Goal: Transaction & Acquisition: Download file/media

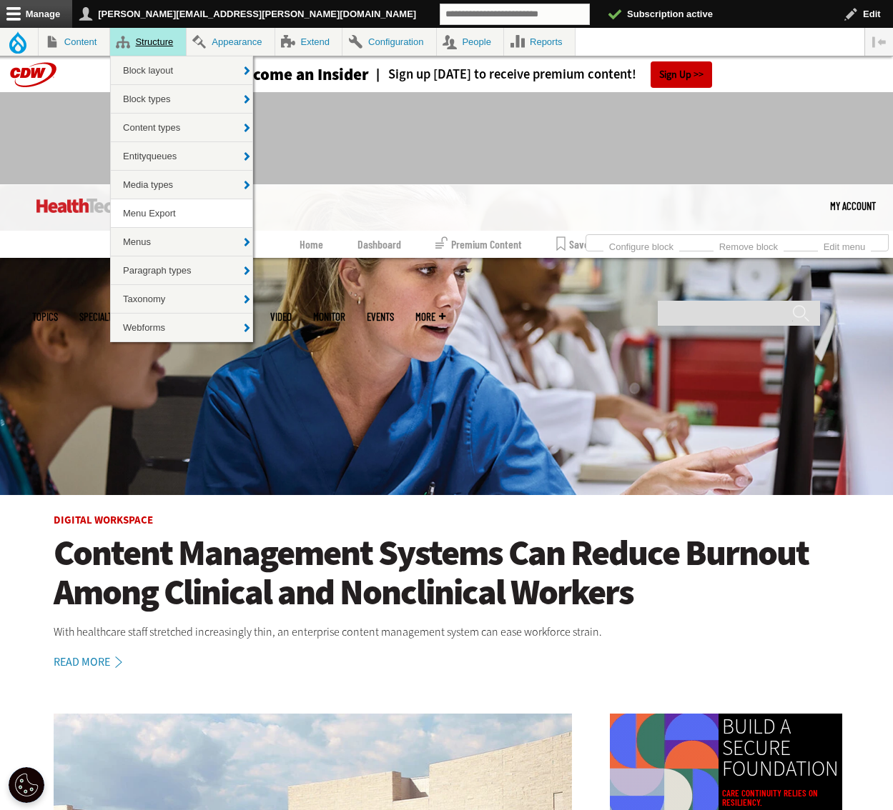
click at [147, 40] on link "Structure" at bounding box center [148, 42] width 76 height 28
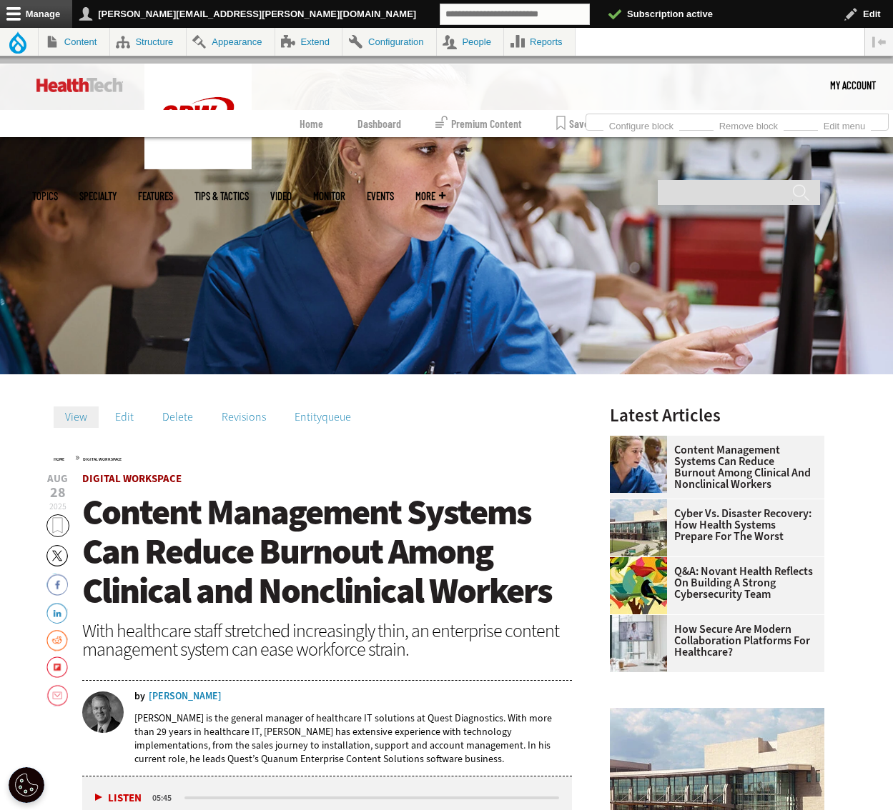
scroll to position [124, 0]
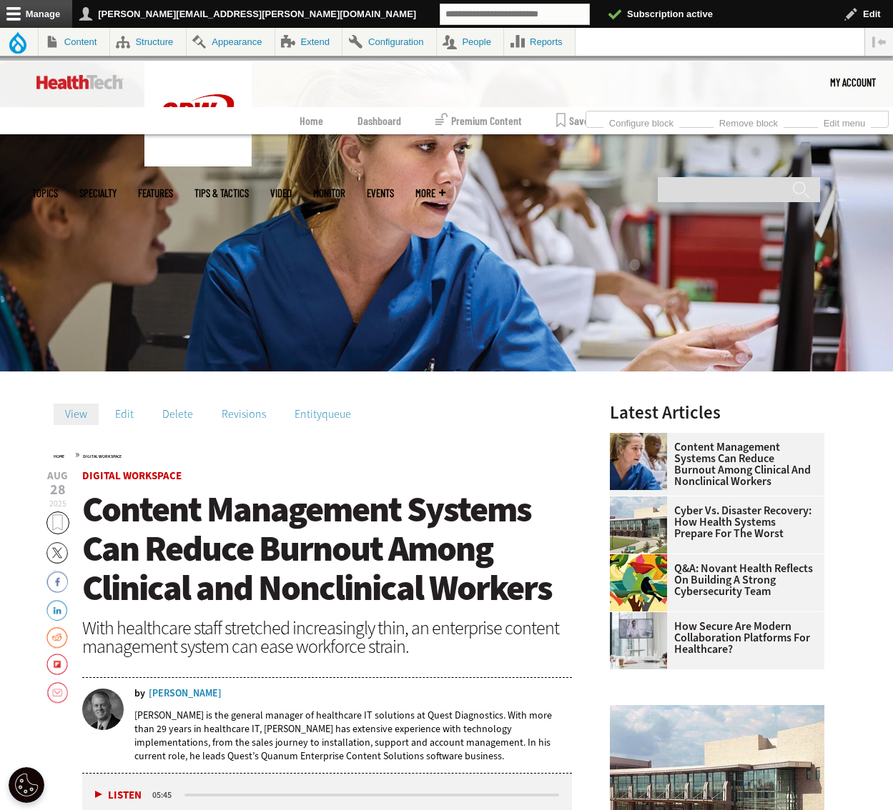
click at [53, 551] on link "Twitter" at bounding box center [56, 553] width 21 height 23
click at [122, 410] on link "Edit" at bounding box center [124, 414] width 41 height 21
click at [59, 576] on link "Facebook" at bounding box center [56, 581] width 21 height 23
click at [53, 612] on link "LinkedIn" at bounding box center [56, 609] width 21 height 23
click at [56, 643] on link "Reddit" at bounding box center [56, 637] width 21 height 23
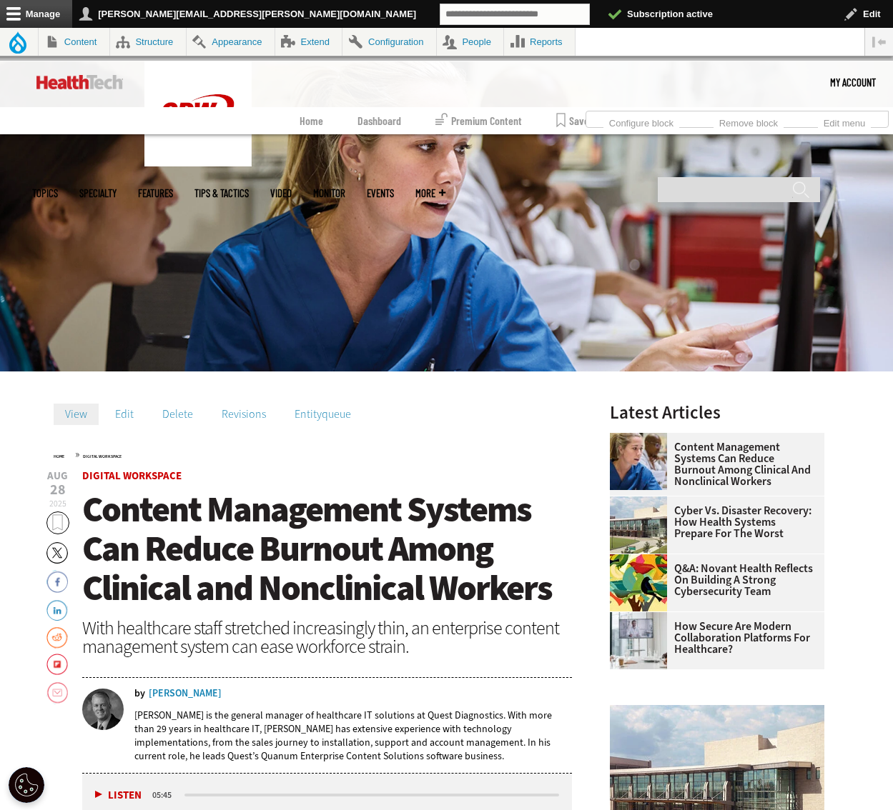
click at [58, 693] on link "Email" at bounding box center [56, 693] width 21 height 23
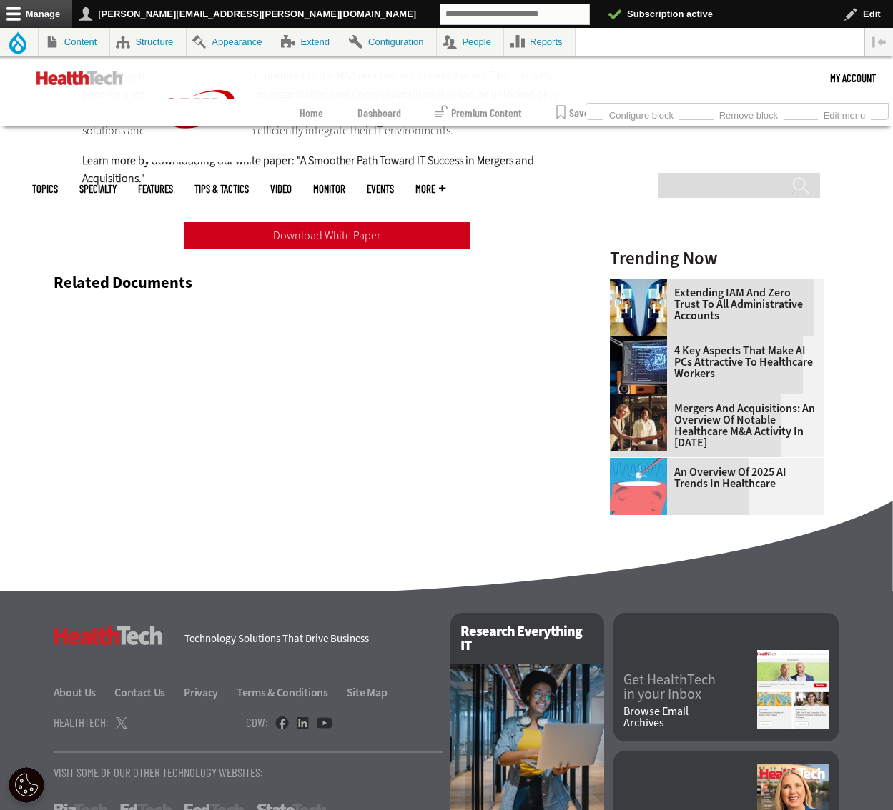
scroll to position [916, 0]
click at [258, 230] on link "Download White Paper" at bounding box center [327, 235] width 286 height 27
